Goal: Browse casually

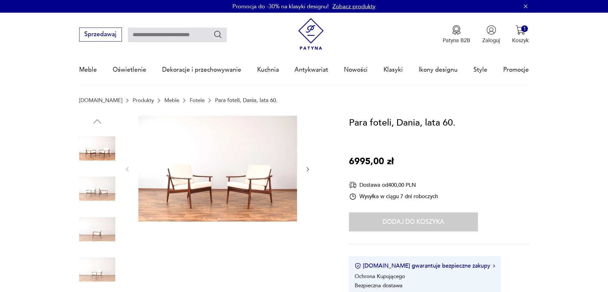
click at [95, 191] on img at bounding box center [97, 188] width 36 height 36
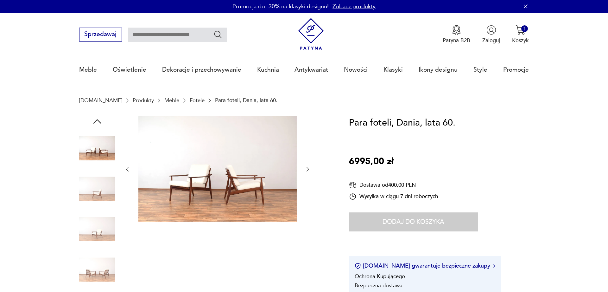
click at [94, 214] on img at bounding box center [97, 229] width 36 height 36
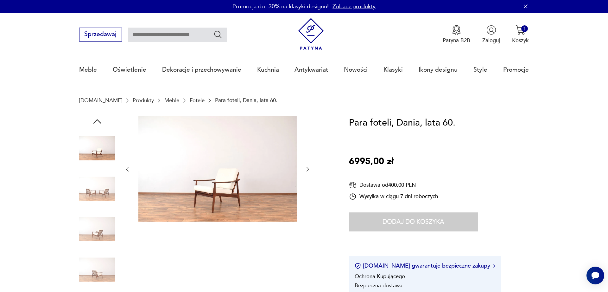
click at [95, 228] on img at bounding box center [97, 229] width 36 height 36
click at [98, 244] on img at bounding box center [97, 229] width 36 height 36
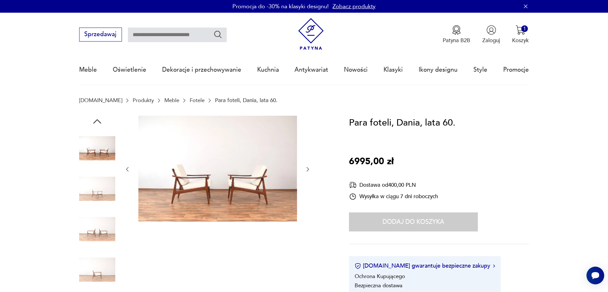
click at [98, 267] on img at bounding box center [97, 269] width 36 height 36
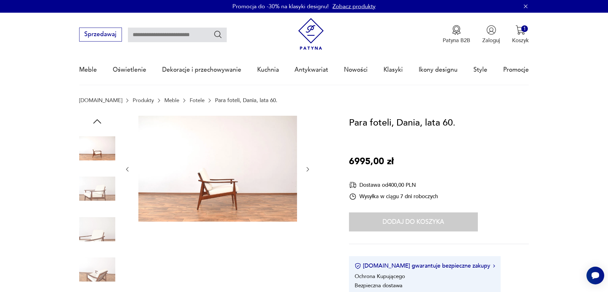
click at [237, 186] on img at bounding box center [217, 169] width 159 height 106
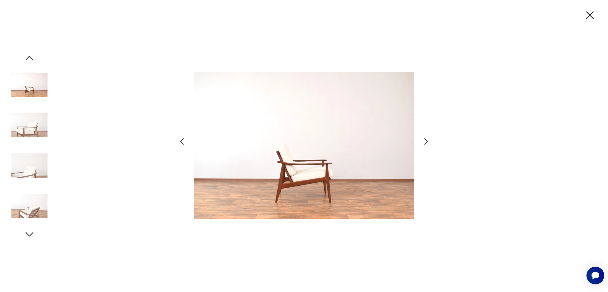
click at [424, 143] on icon "button" at bounding box center [426, 141] width 9 height 9
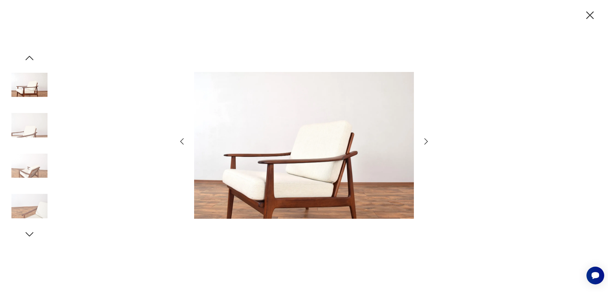
click at [424, 143] on icon "button" at bounding box center [426, 141] width 9 height 9
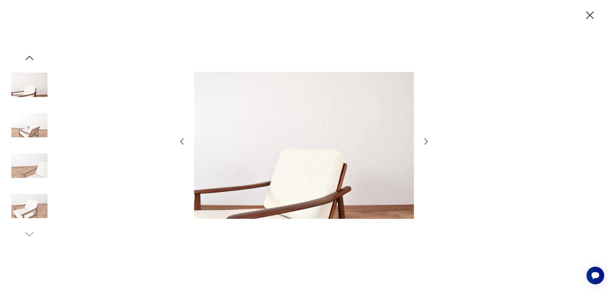
click at [424, 143] on icon "button" at bounding box center [426, 141] width 9 height 9
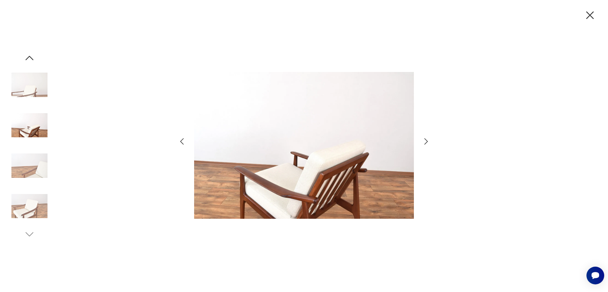
click at [424, 143] on icon "button" at bounding box center [426, 141] width 9 height 9
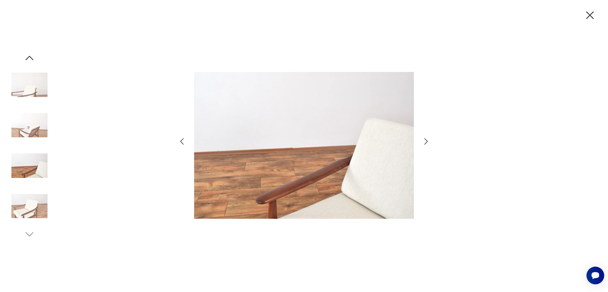
click at [424, 143] on icon "button" at bounding box center [426, 141] width 9 height 9
